Goal: Navigation & Orientation: Find specific page/section

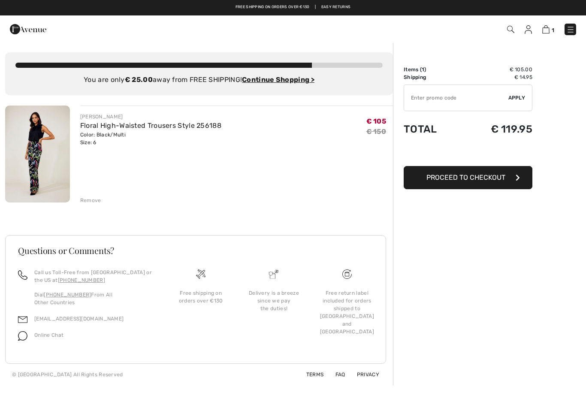
click at [48, 156] on img at bounding box center [37, 154] width 65 height 97
click at [508, 26] on img at bounding box center [510, 29] width 7 height 7
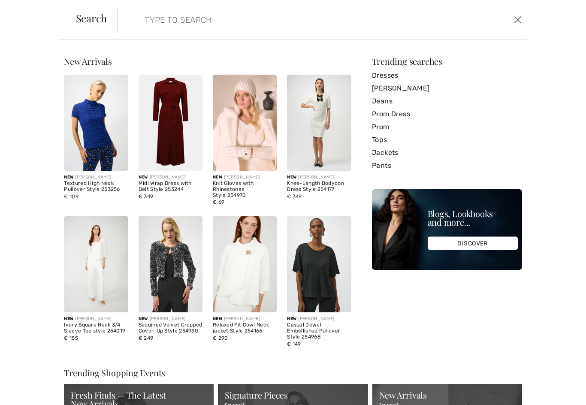
click at [182, 21] on input "search" at bounding box center [278, 20] width 280 height 26
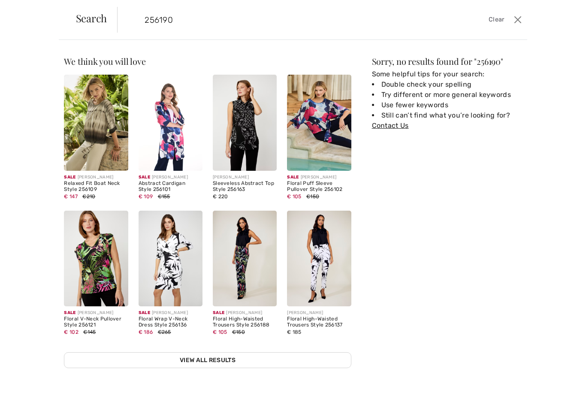
type input "256190"
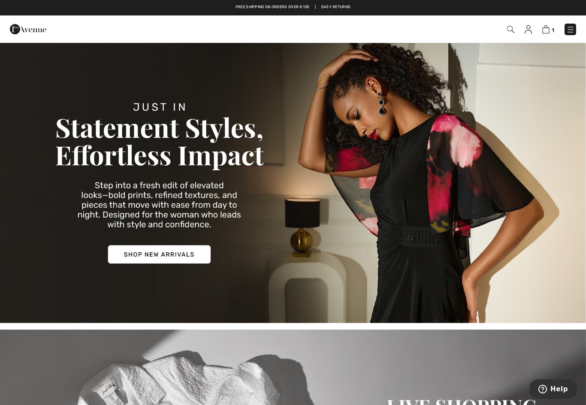
click at [511, 30] on img at bounding box center [510, 29] width 7 height 7
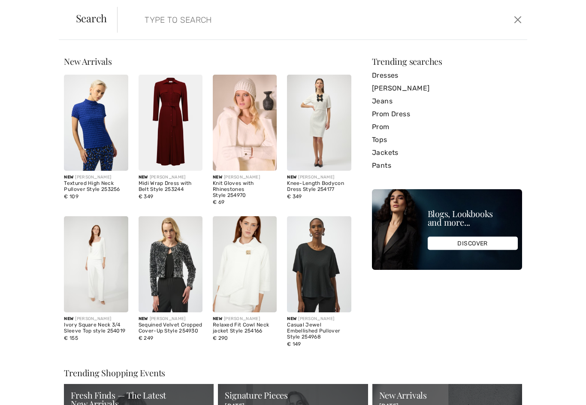
click at [162, 248] on img at bounding box center [171, 264] width 64 height 96
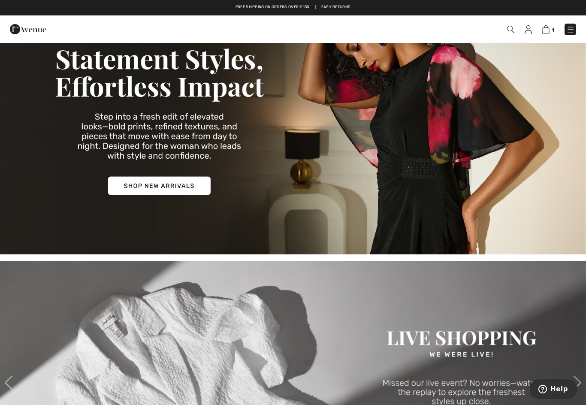
scroll to position [53, 0]
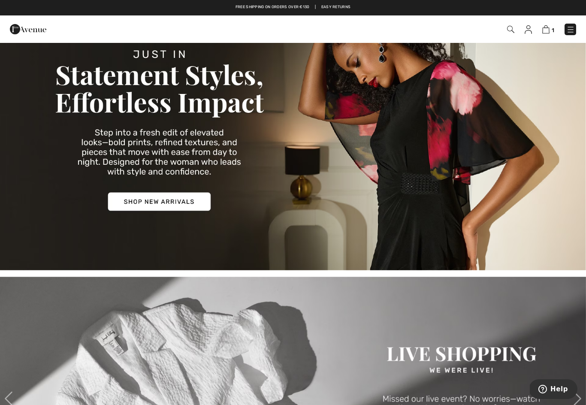
click at [143, 196] on img at bounding box center [293, 129] width 586 height 281
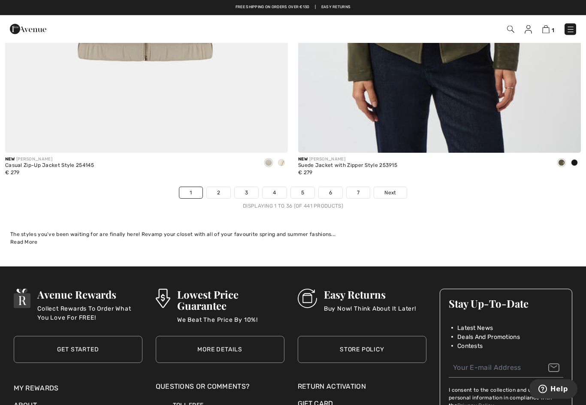
scroll to position [8373, 0]
click at [217, 192] on link "2" at bounding box center [219, 192] width 24 height 11
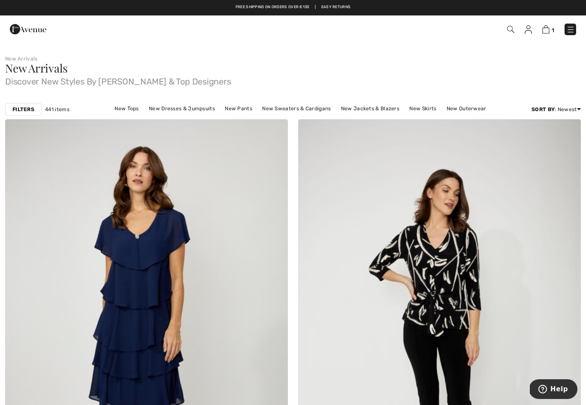
click at [30, 107] on strong "Filters" at bounding box center [23, 110] width 22 height 8
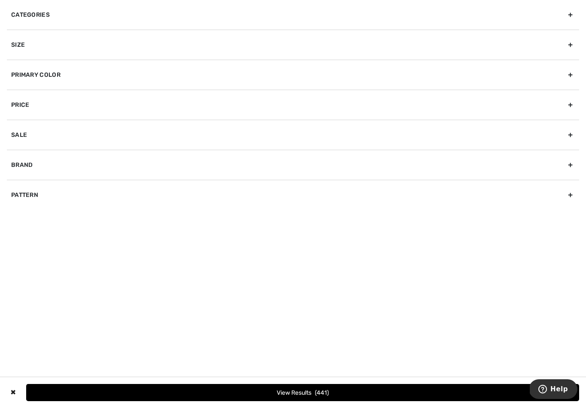
click at [582, 31] on div "Categories Accessories Dresses & Jumpsuits Jackets & Blazers Outerwear Pants Sk…" at bounding box center [293, 105] width 586 height 210
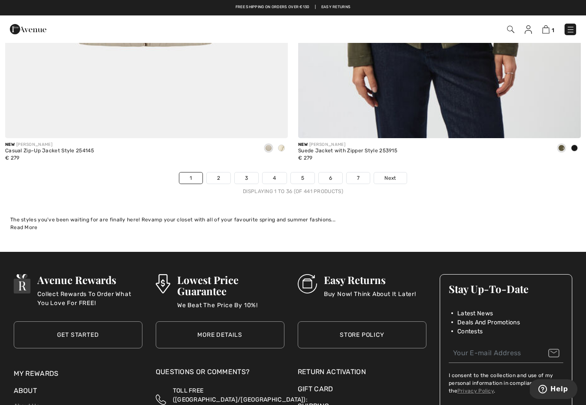
click at [245, 174] on link "3" at bounding box center [247, 177] width 24 height 11
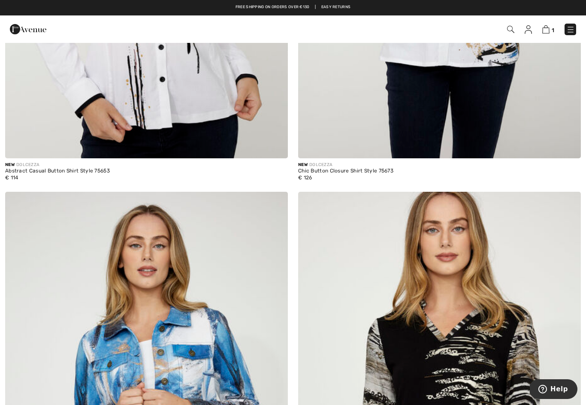
scroll to position [6995, 0]
